Goal: Find specific page/section: Find specific page/section

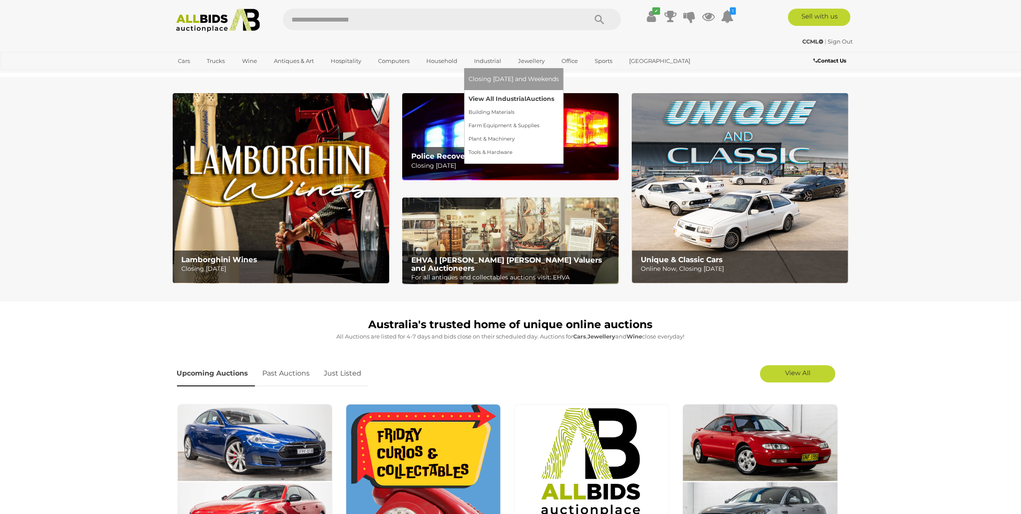
click at [483, 94] on link "View All Industrial Auctions" at bounding box center [514, 98] width 90 height 13
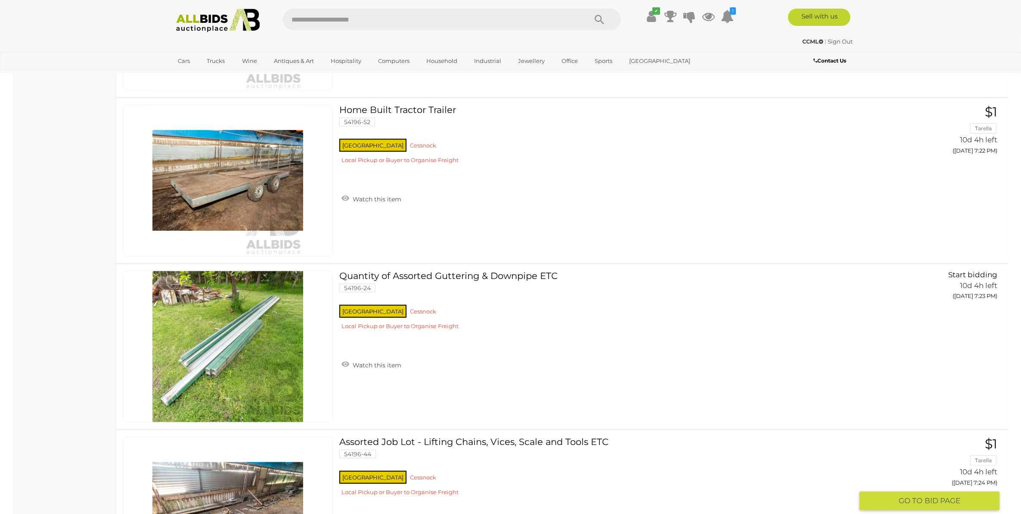
scroll to position [9047, 0]
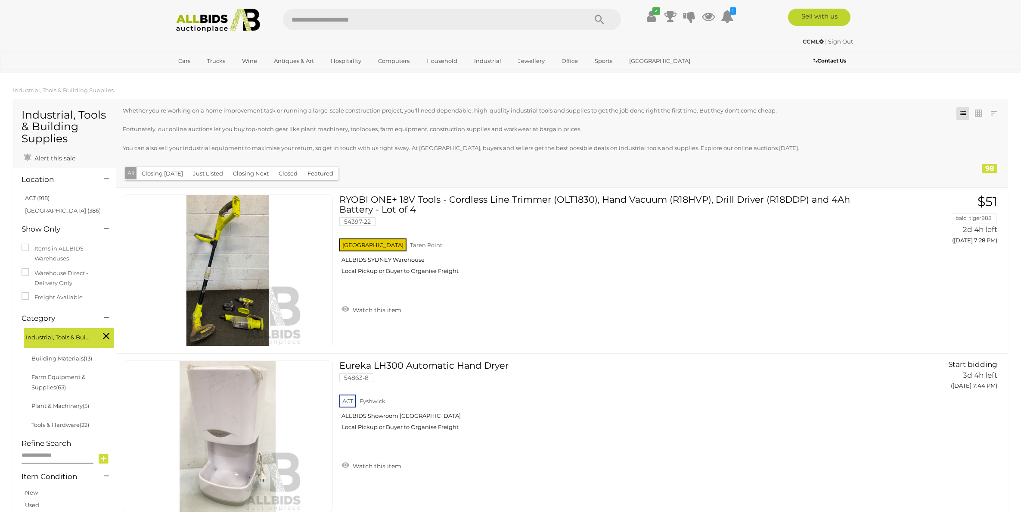
scroll to position [9047, 0]
